Goal: Task Accomplishment & Management: Manage account settings

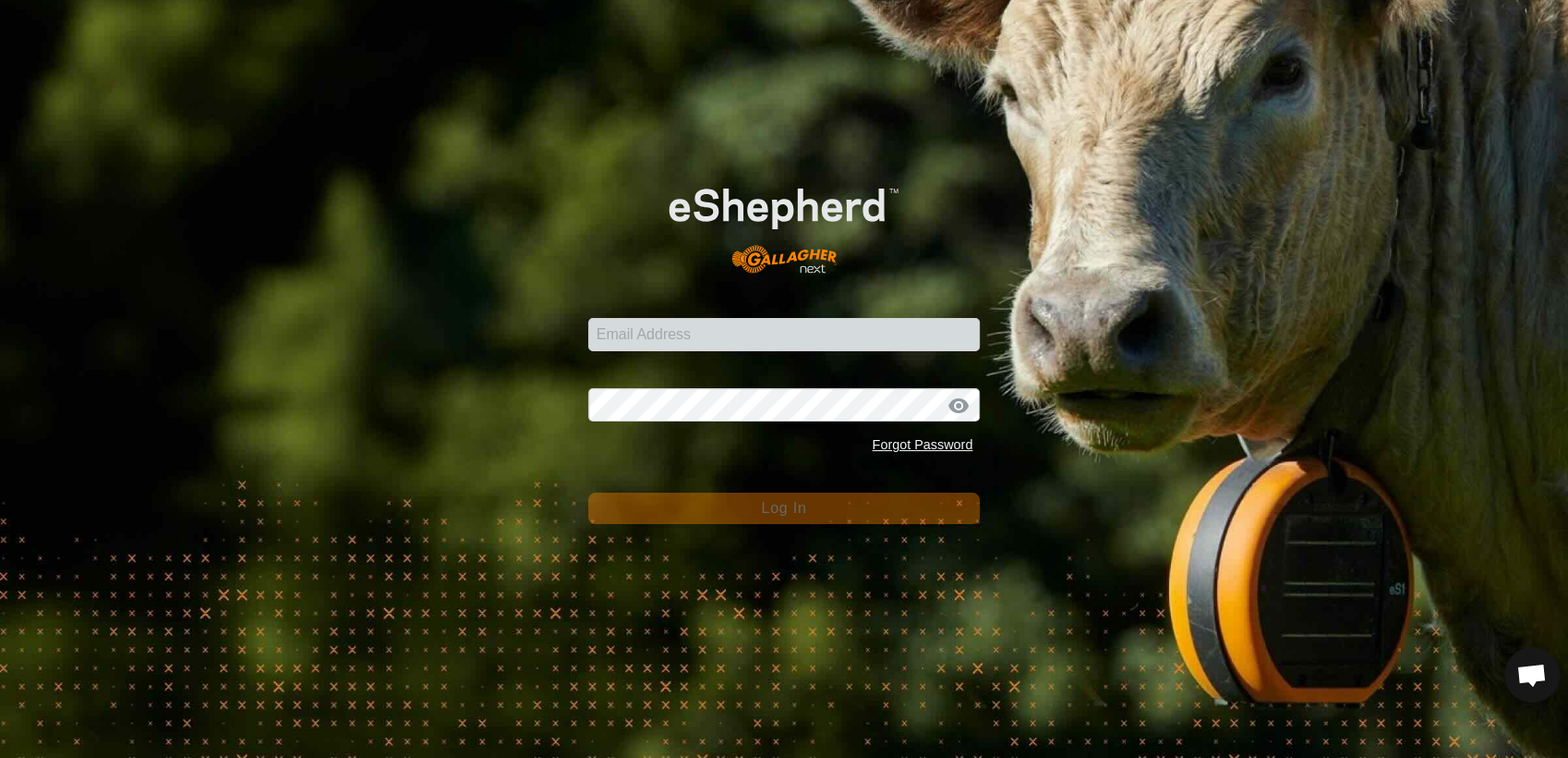
scroll to position [1473, 0]
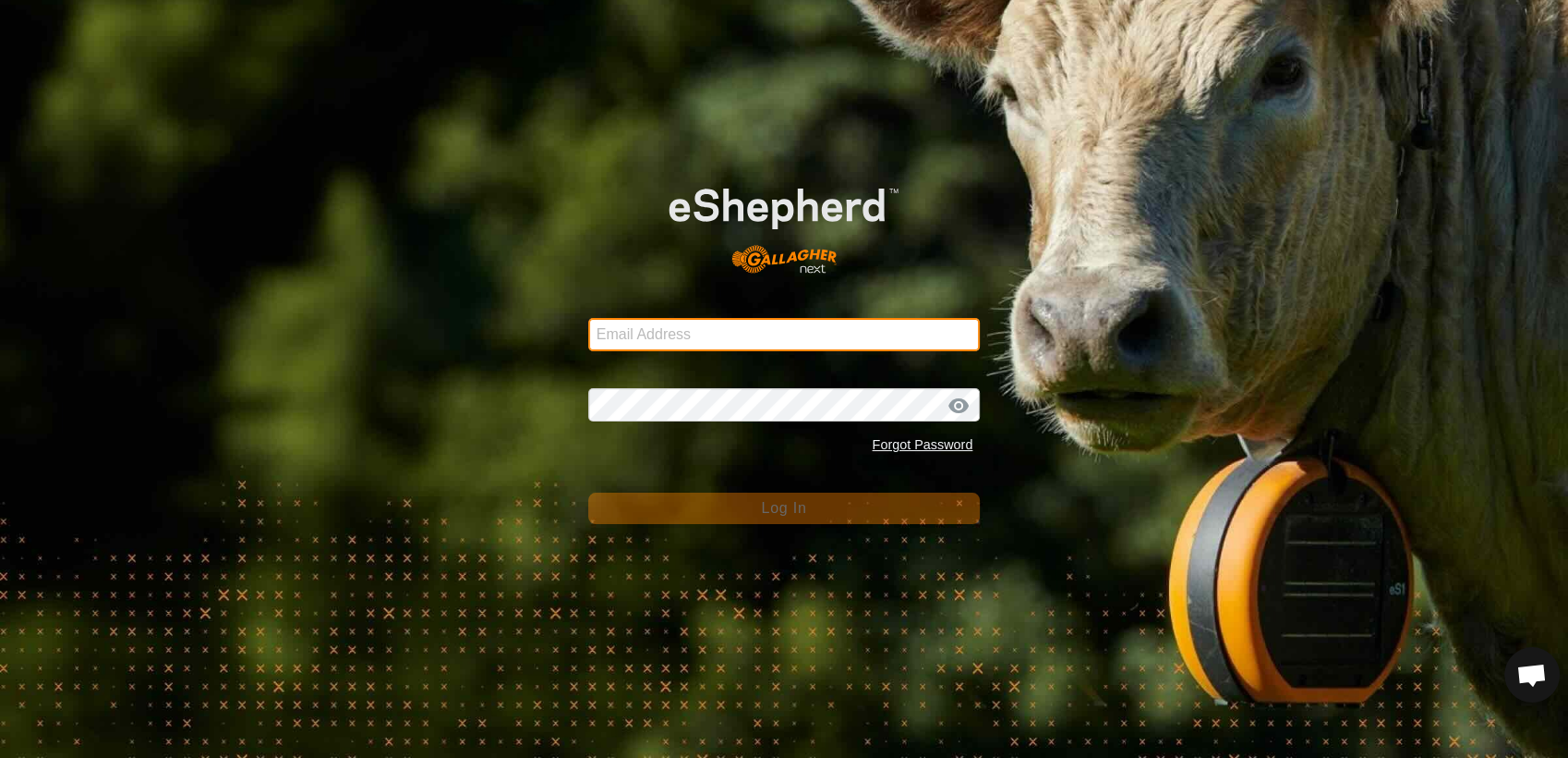
type input "[EMAIL_ADDRESS][DOMAIN_NAME]"
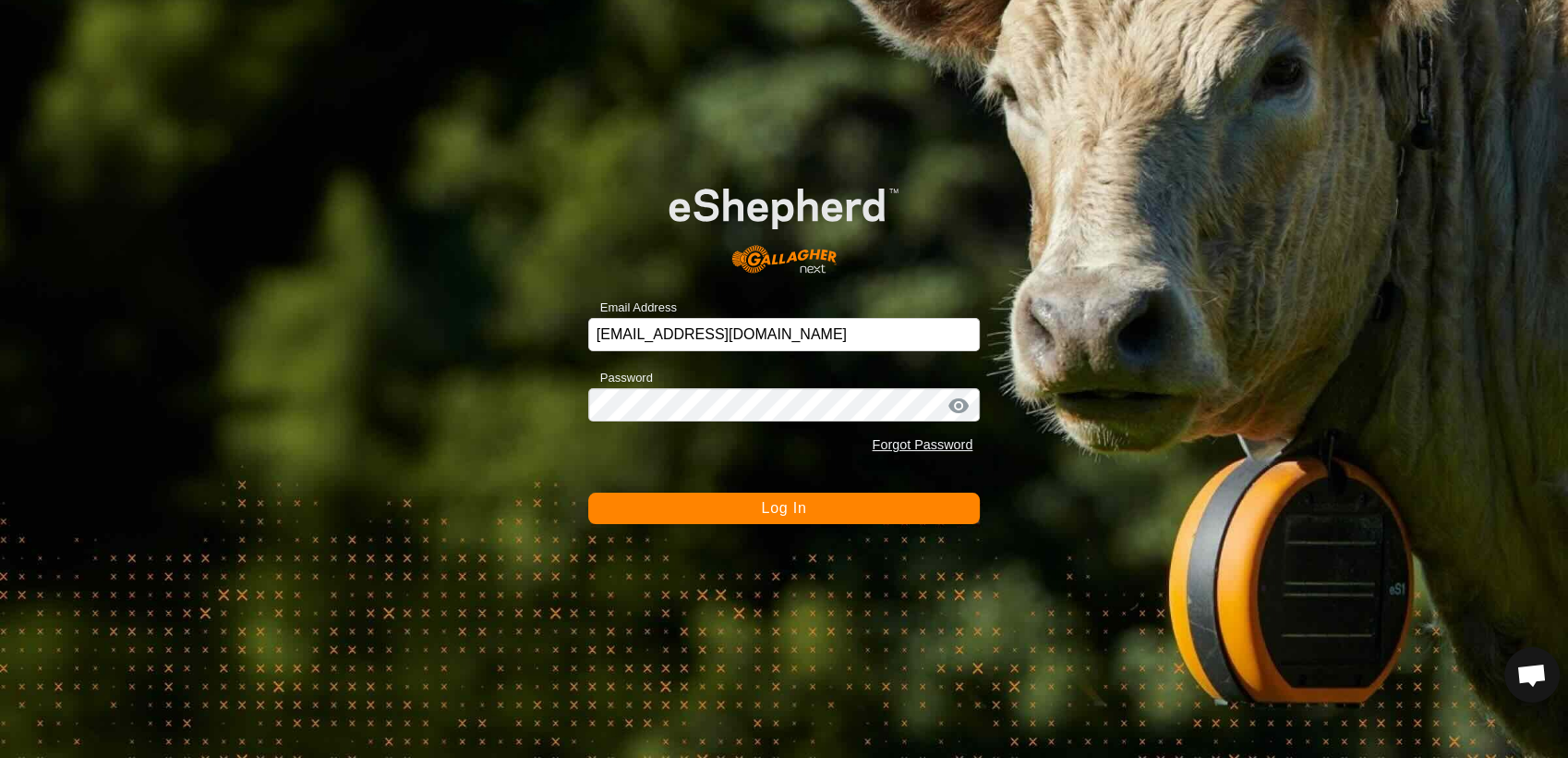
click at [772, 512] on span "Log In" at bounding box center [784, 508] width 46 height 16
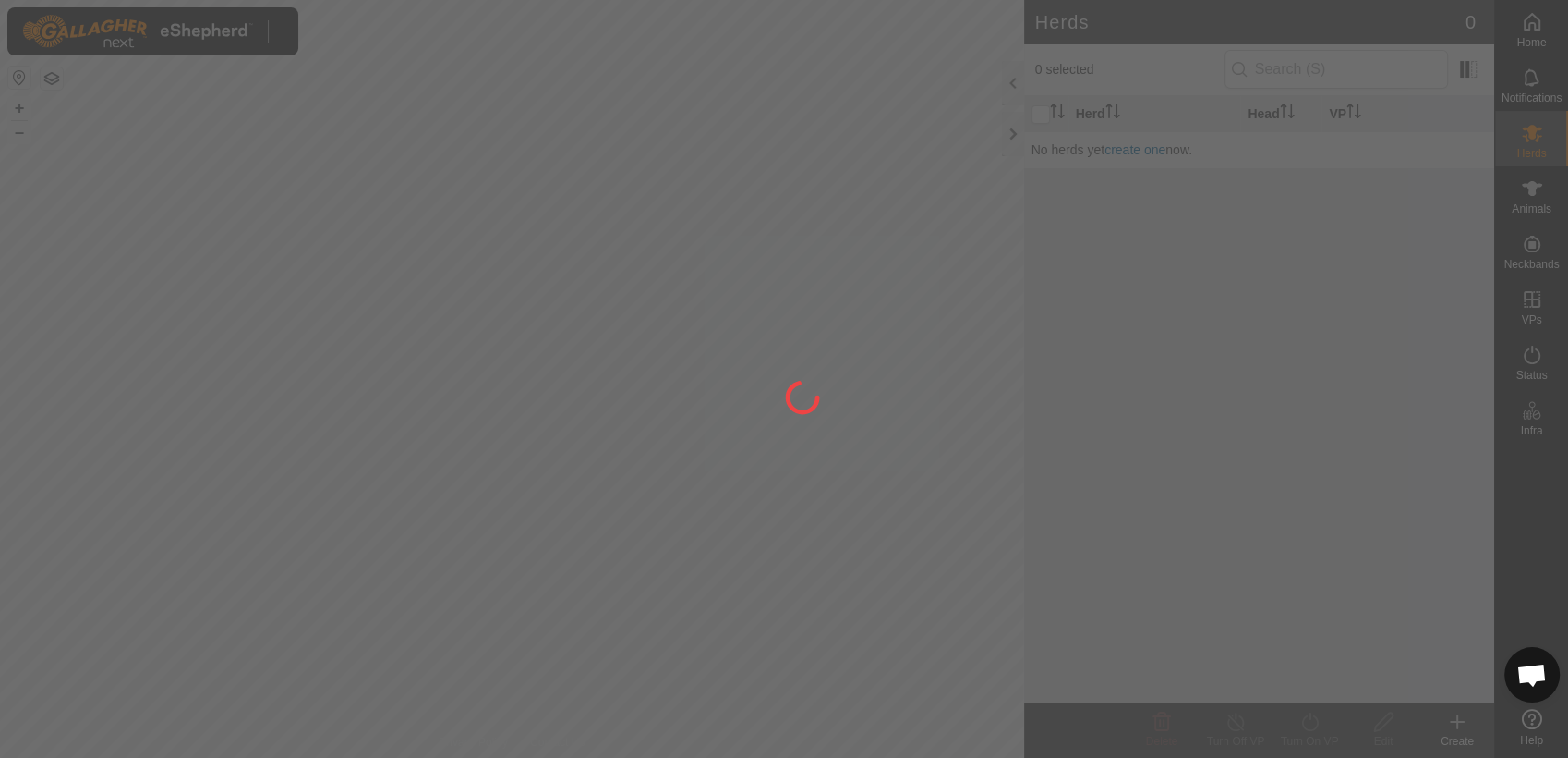
click at [746, 406] on div at bounding box center [784, 379] width 1568 height 758
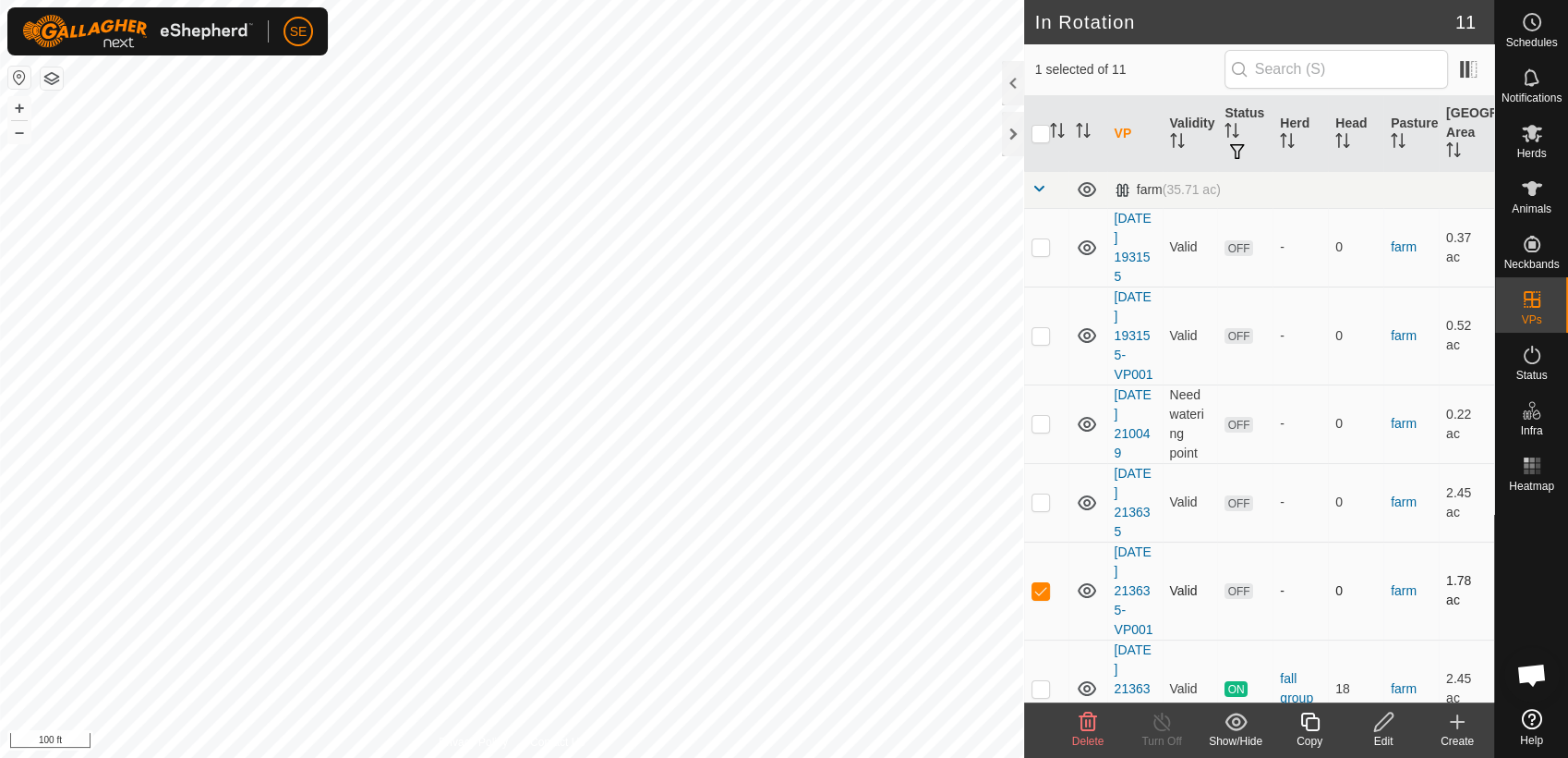
click at [1045, 590] on p-checkbox at bounding box center [1041, 590] width 19 height 15
checkbox input "true"
checkbox input "false"
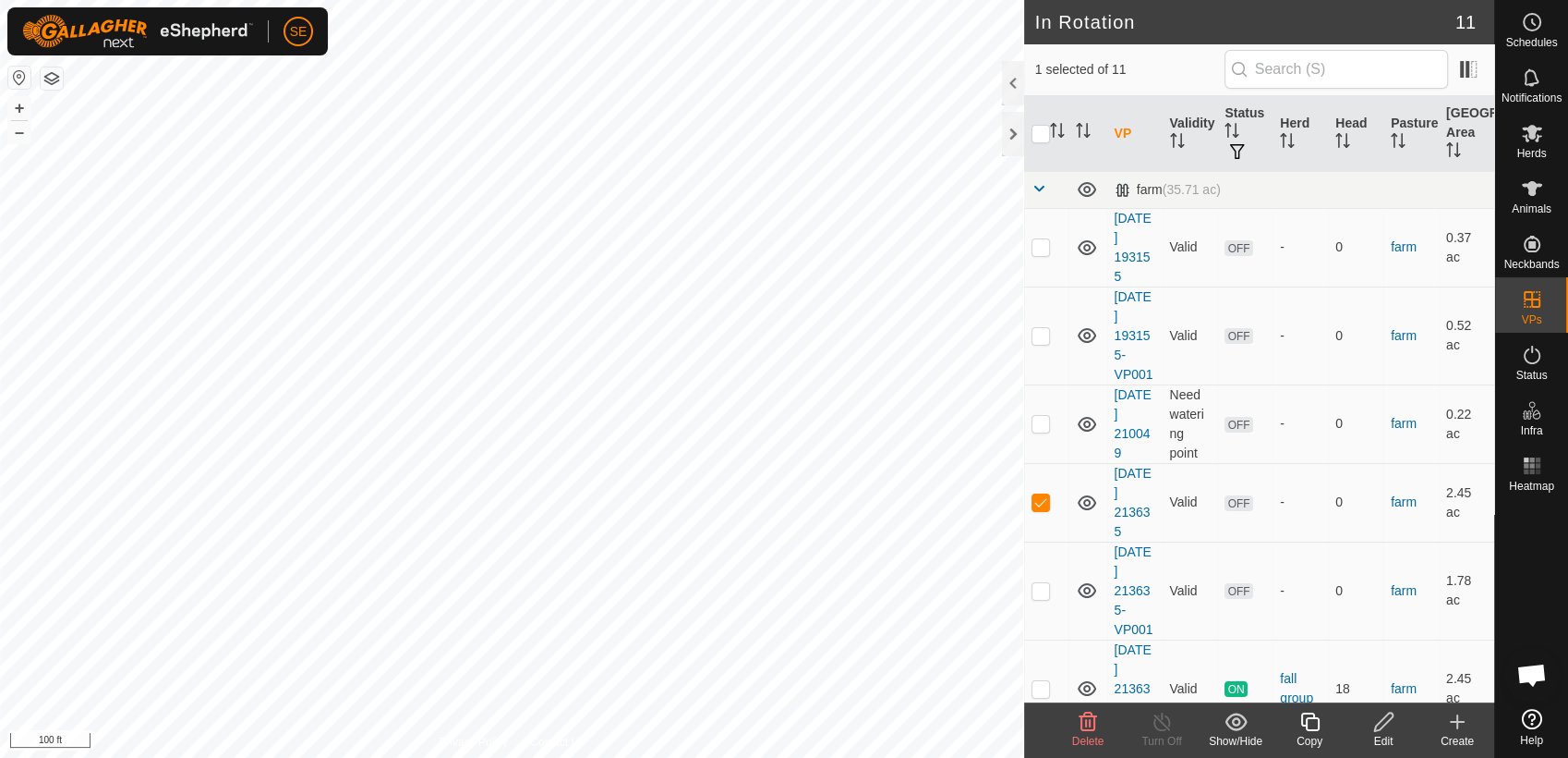
click at [1381, 731] on icon at bounding box center [1383, 721] width 23 height 22
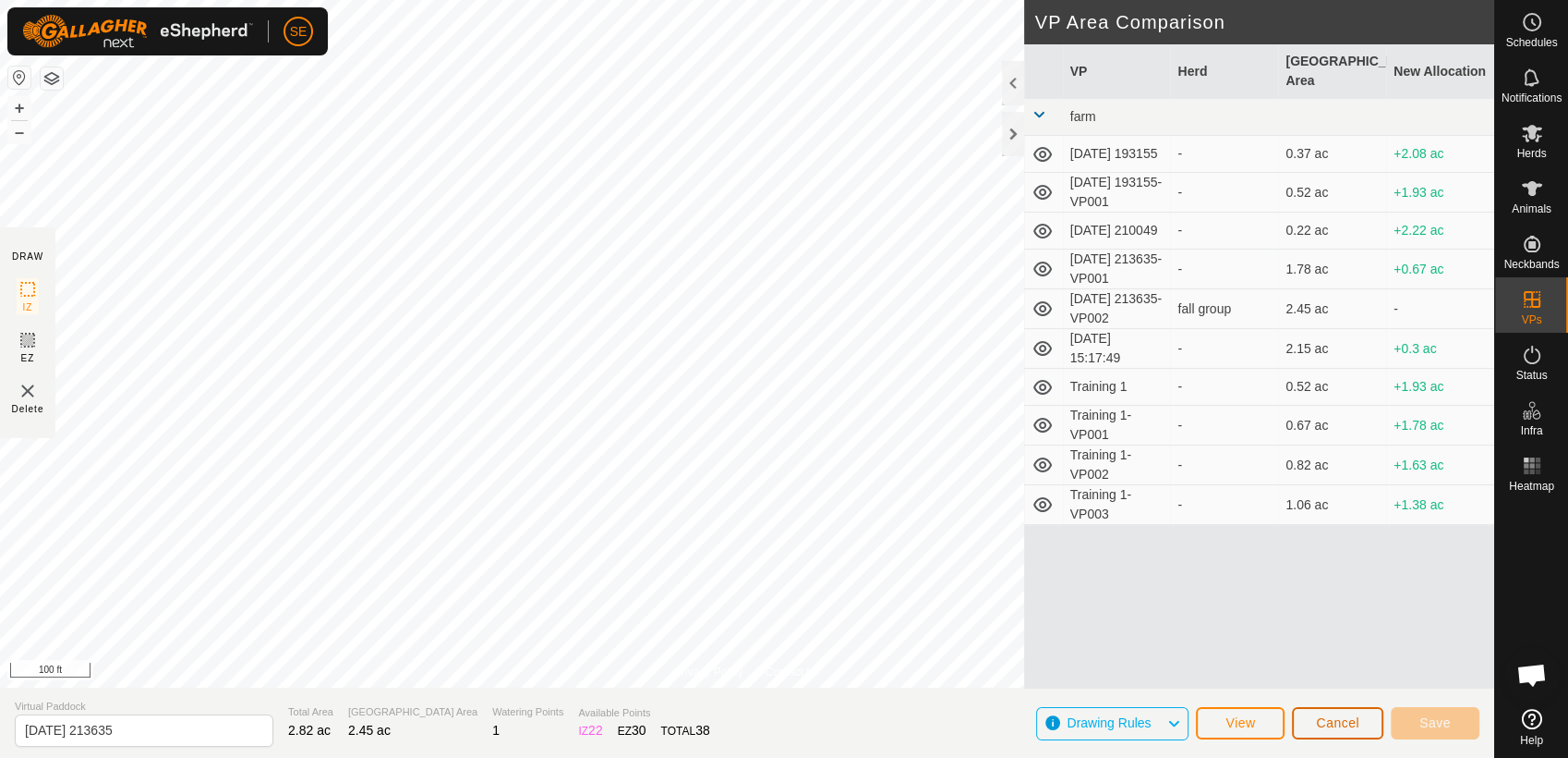
click at [1340, 719] on span "Cancel" at bounding box center [1338, 722] width 44 height 15
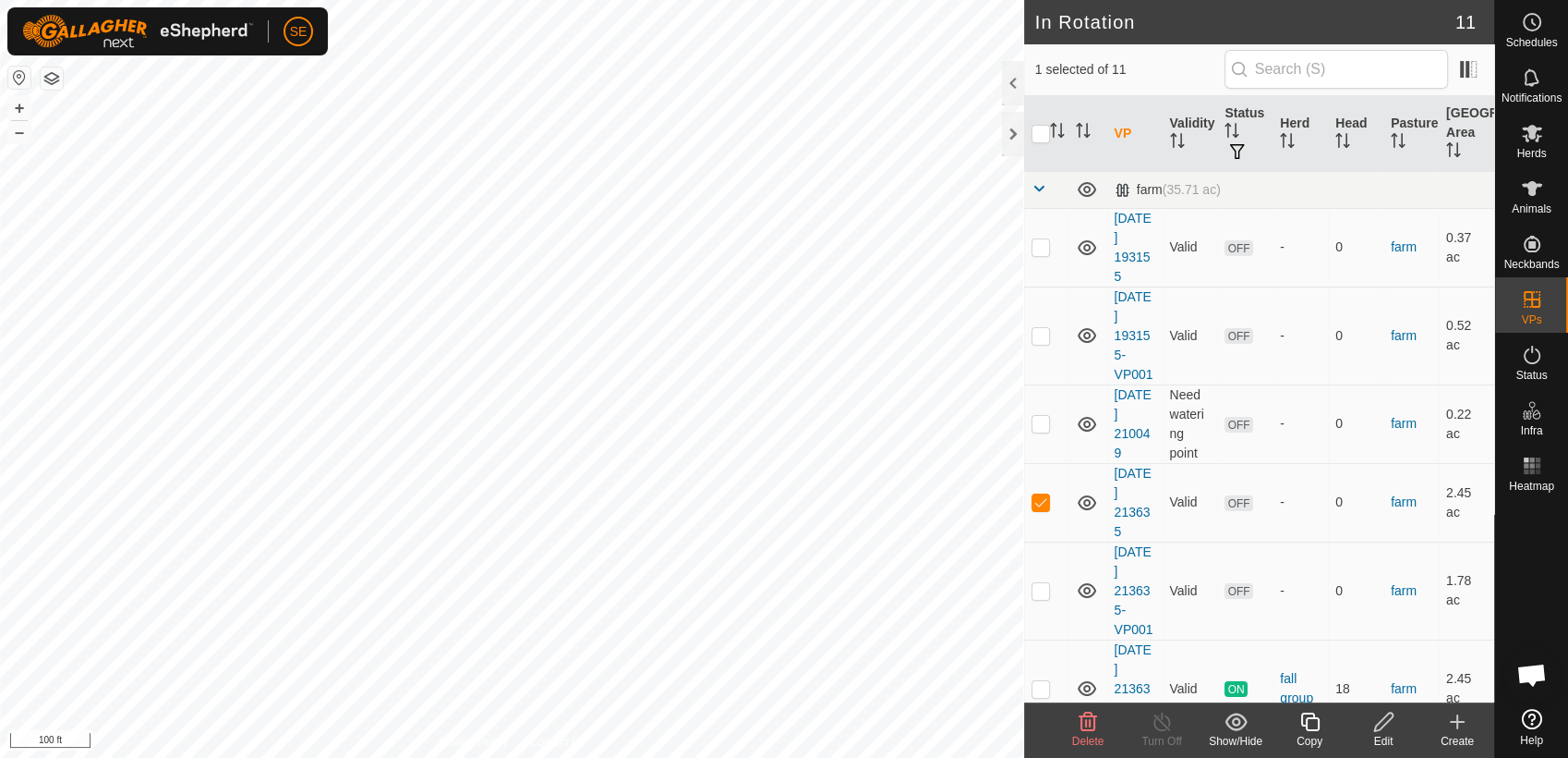
click at [1083, 719] on icon at bounding box center [1087, 721] width 22 height 22
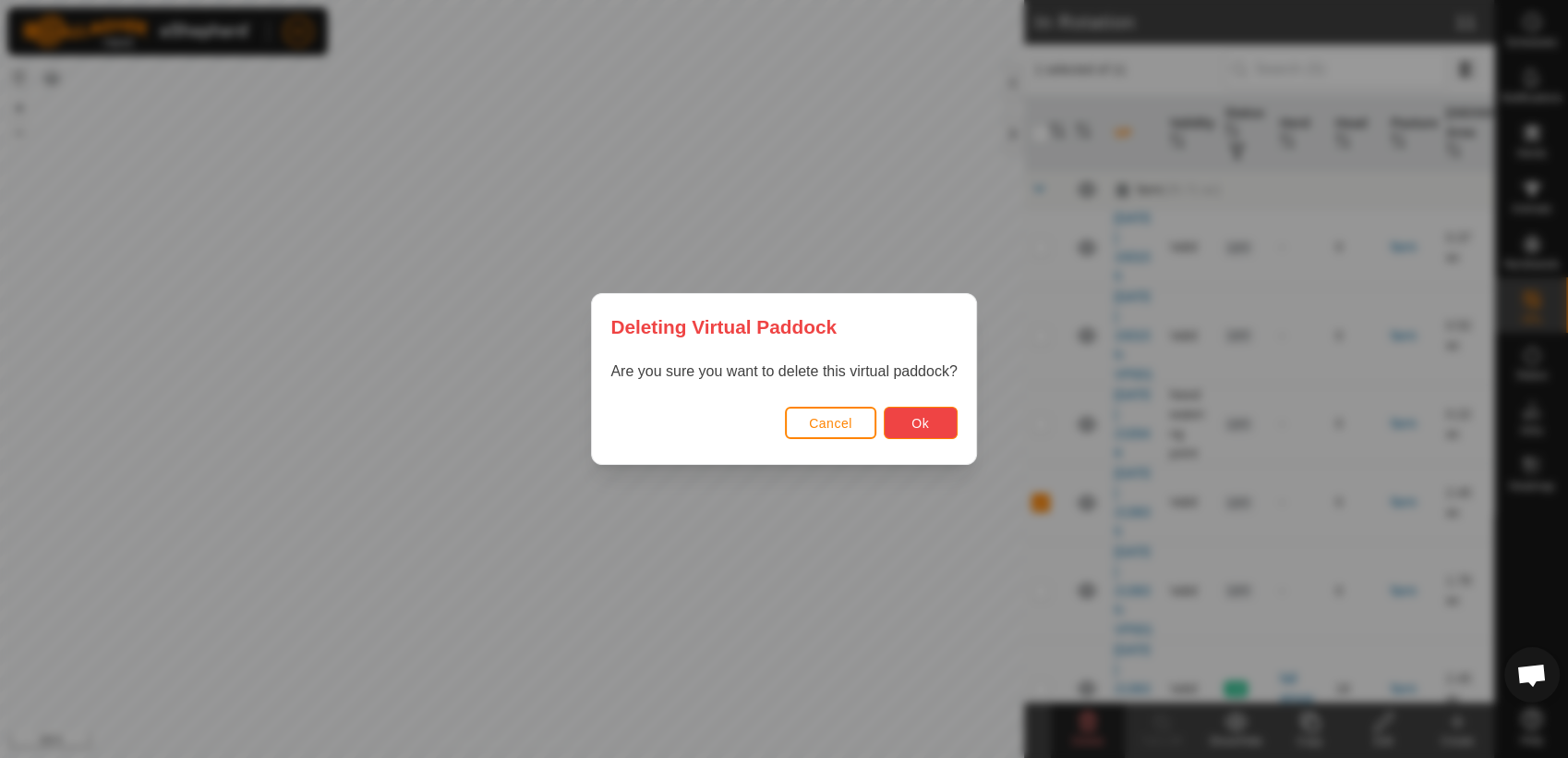
click at [922, 407] on button "Ok" at bounding box center [921, 422] width 73 height 33
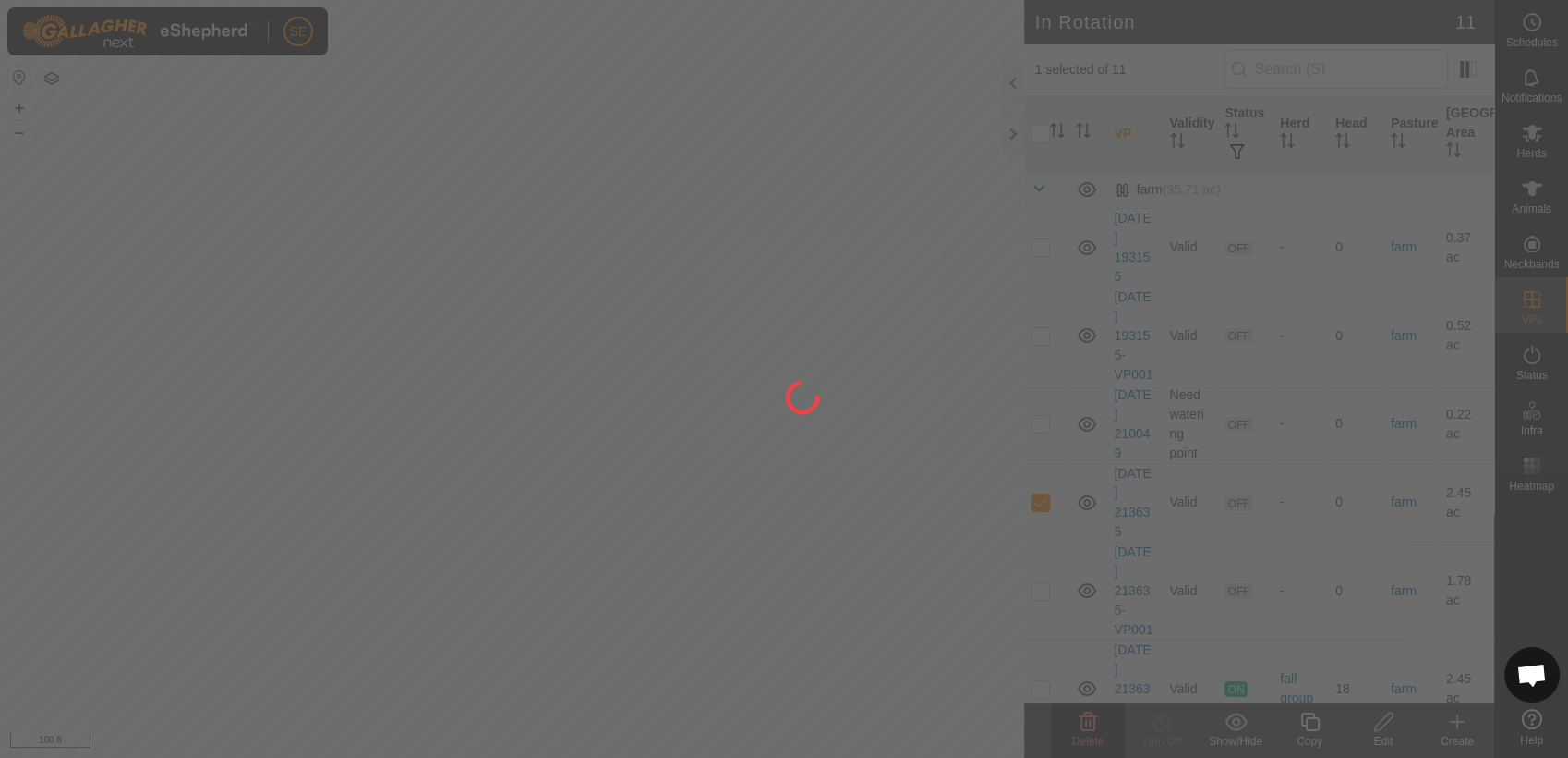
checkbox input "false"
